Goal: Task Accomplishment & Management: Use online tool/utility

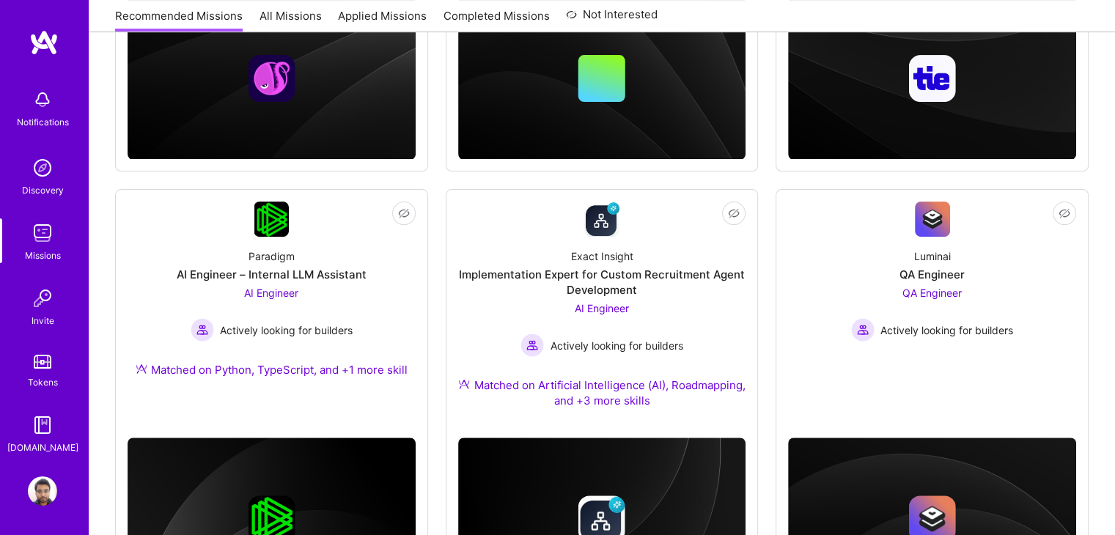
scroll to position [579, 0]
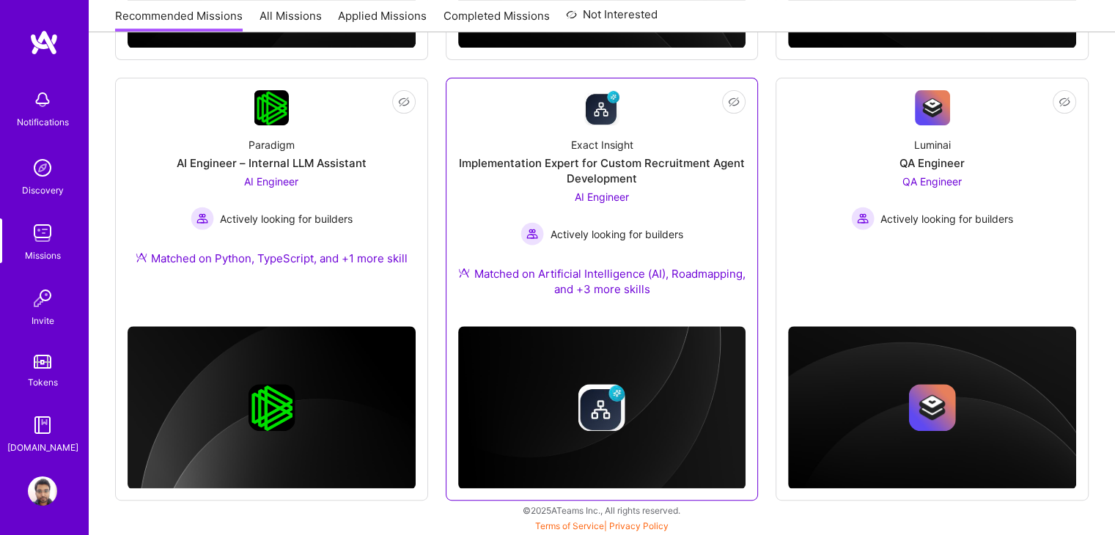
click at [692, 186] on div "Exact Insight Implementation Expert for Custom Recruitment Agent Development AI…" at bounding box center [602, 219] width 288 height 189
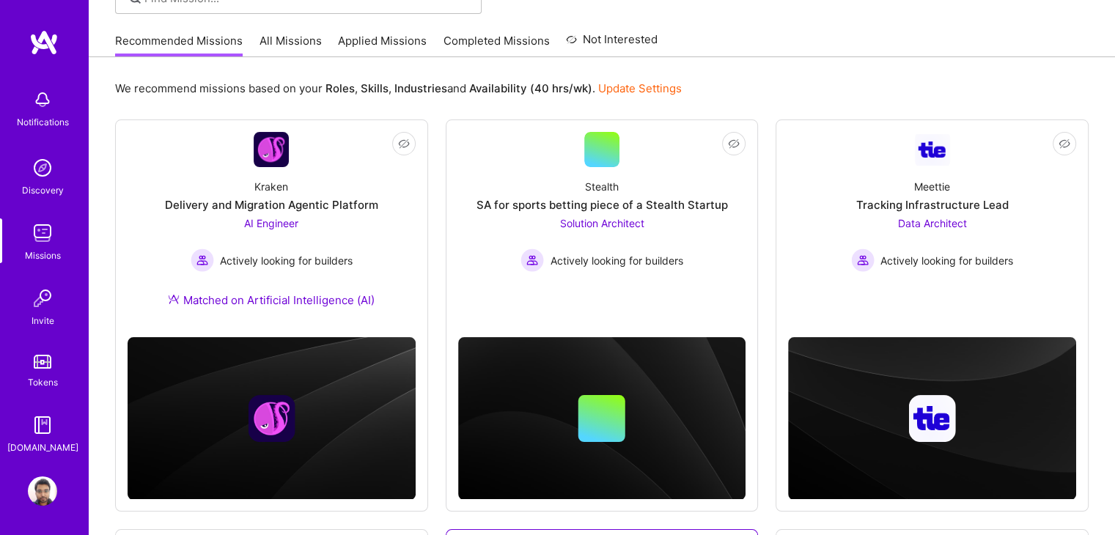
scroll to position [108, 0]
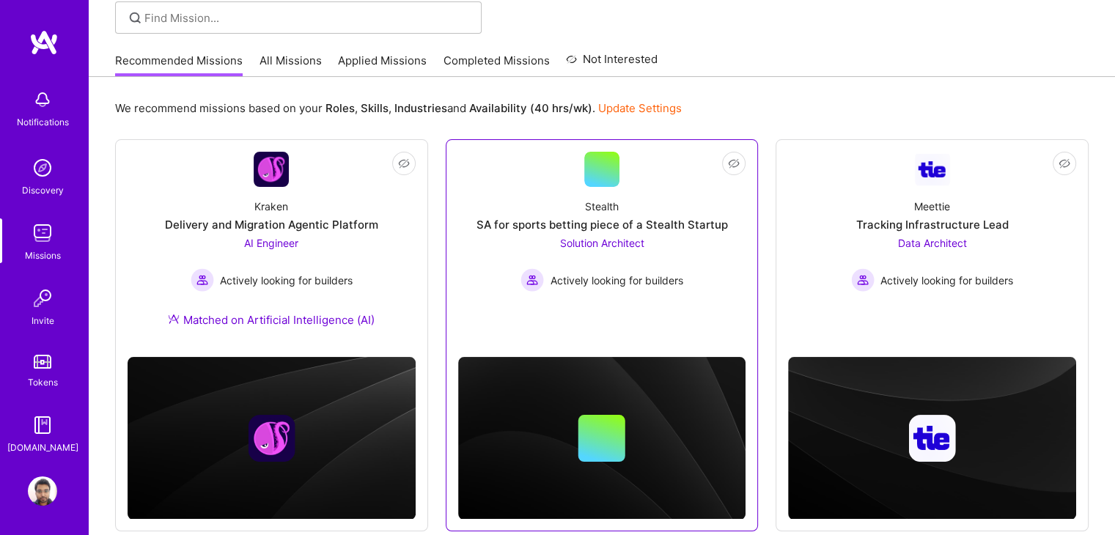
click at [549, 193] on div "Stealth SA for sports betting piece of a Stealth Startup Solution Architect Act…" at bounding box center [602, 239] width 288 height 105
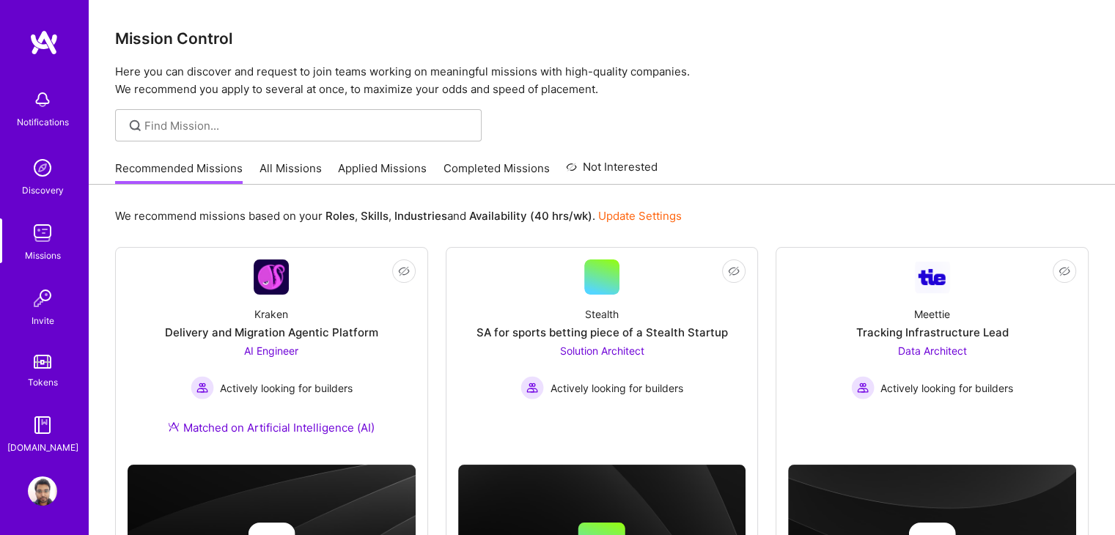
scroll to position [108, 0]
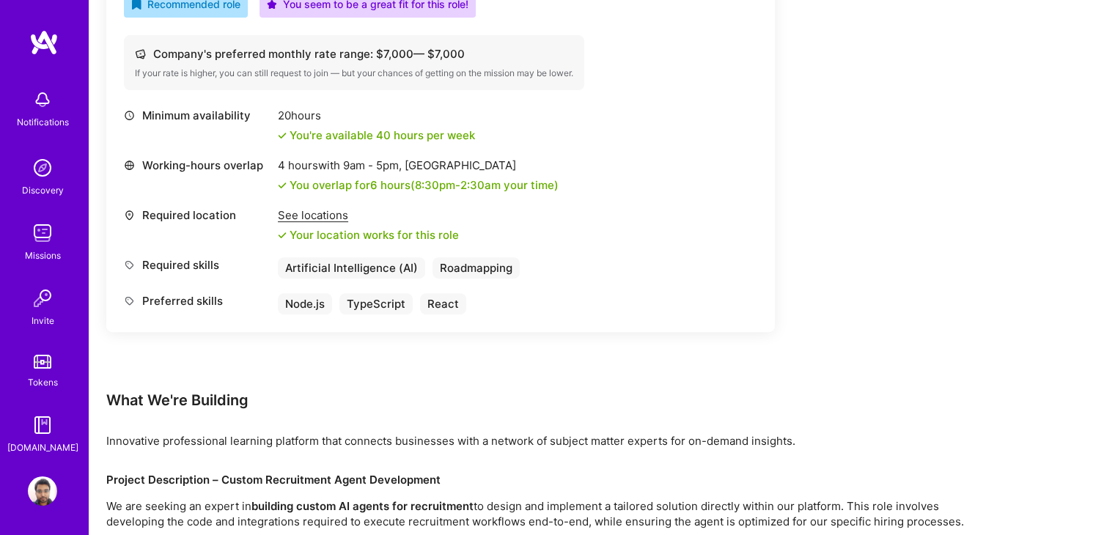
scroll to position [594, 0]
